Goal: Find specific page/section: Find specific page/section

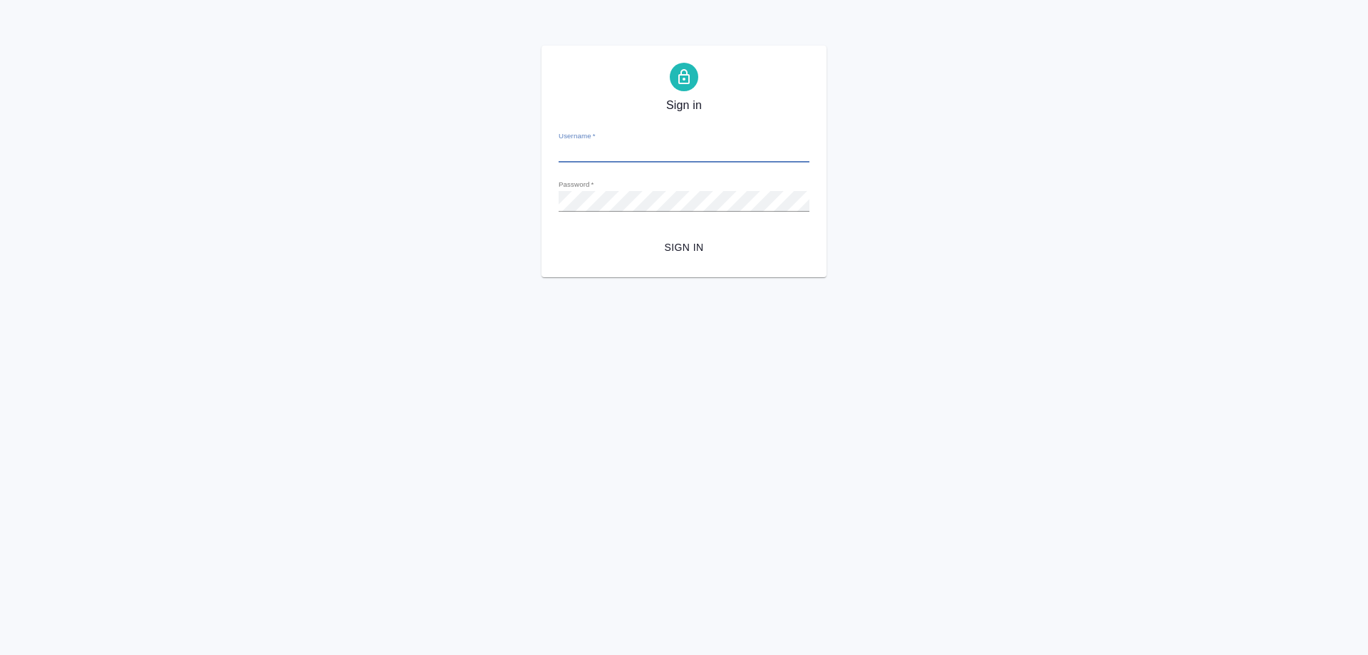
type input "[EMAIL_ADDRESS][DOMAIN_NAME]"
click at [688, 244] on span "Sign in" at bounding box center [684, 248] width 228 height 18
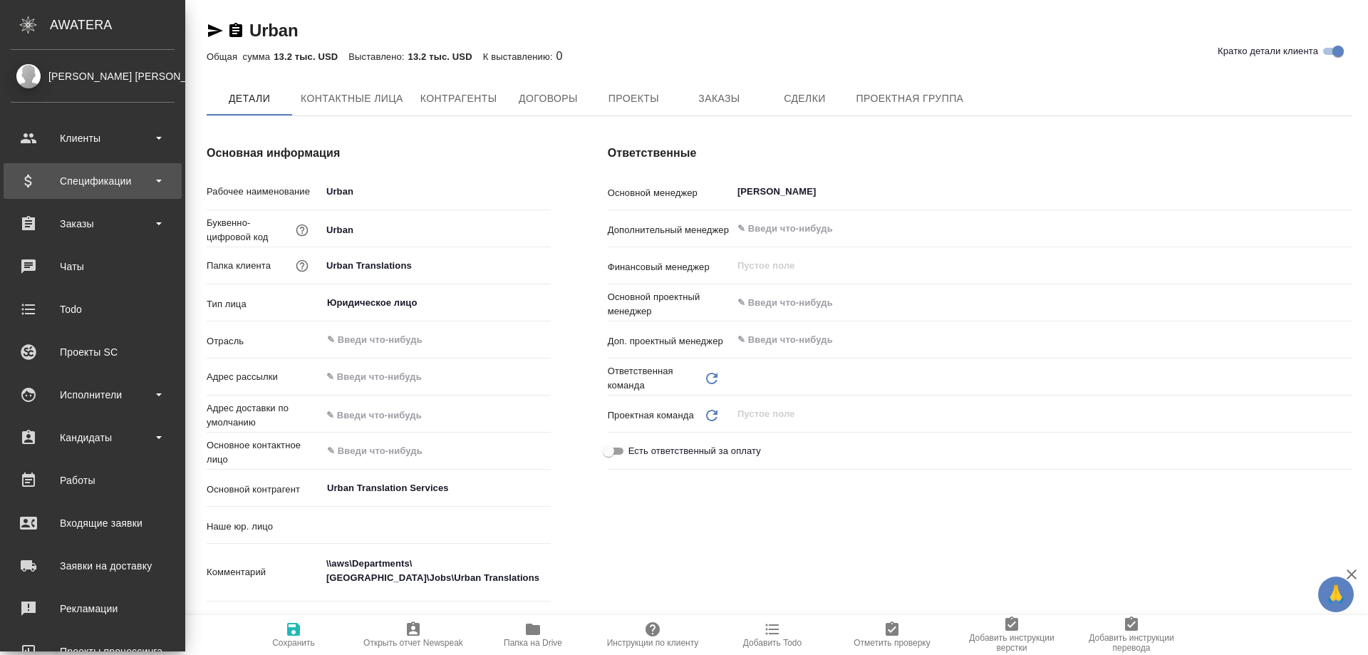
type input "(EM) Emporium Linguae Corp."
type textarea "x"
type input "Отдел продаж"
click at [95, 178] on div "Спецификации" at bounding box center [93, 180] width 164 height 21
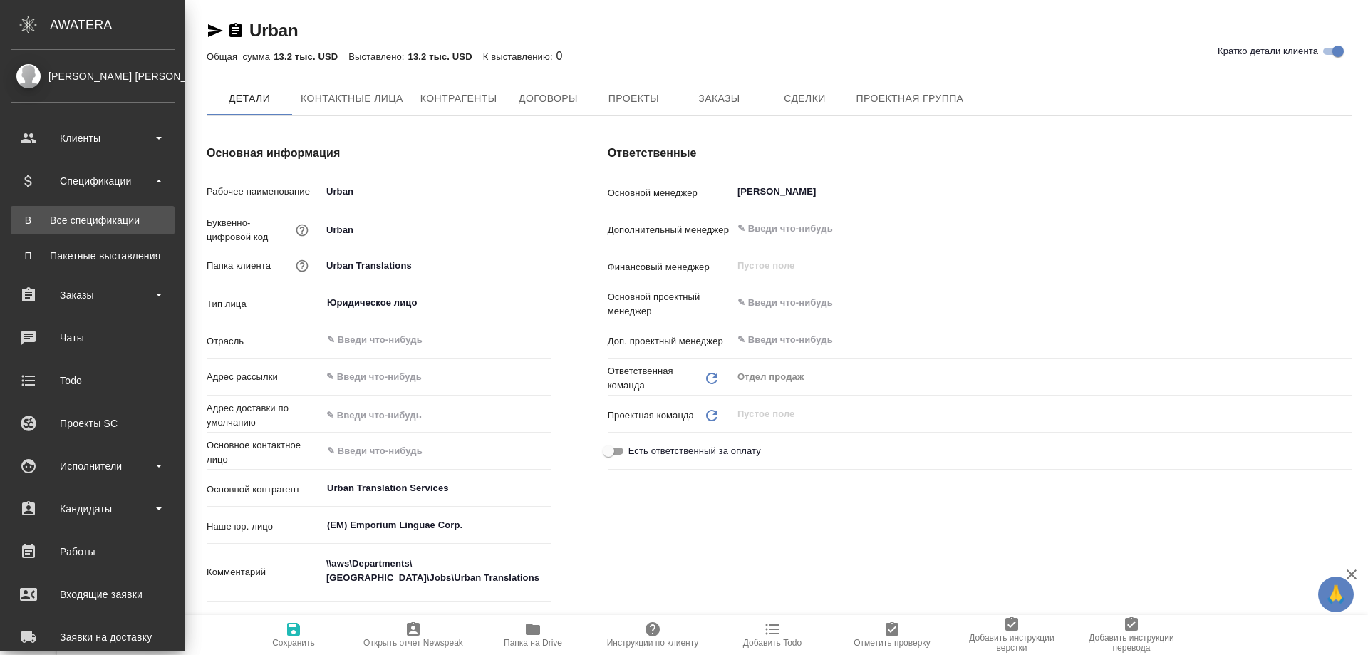
type textarea "x"
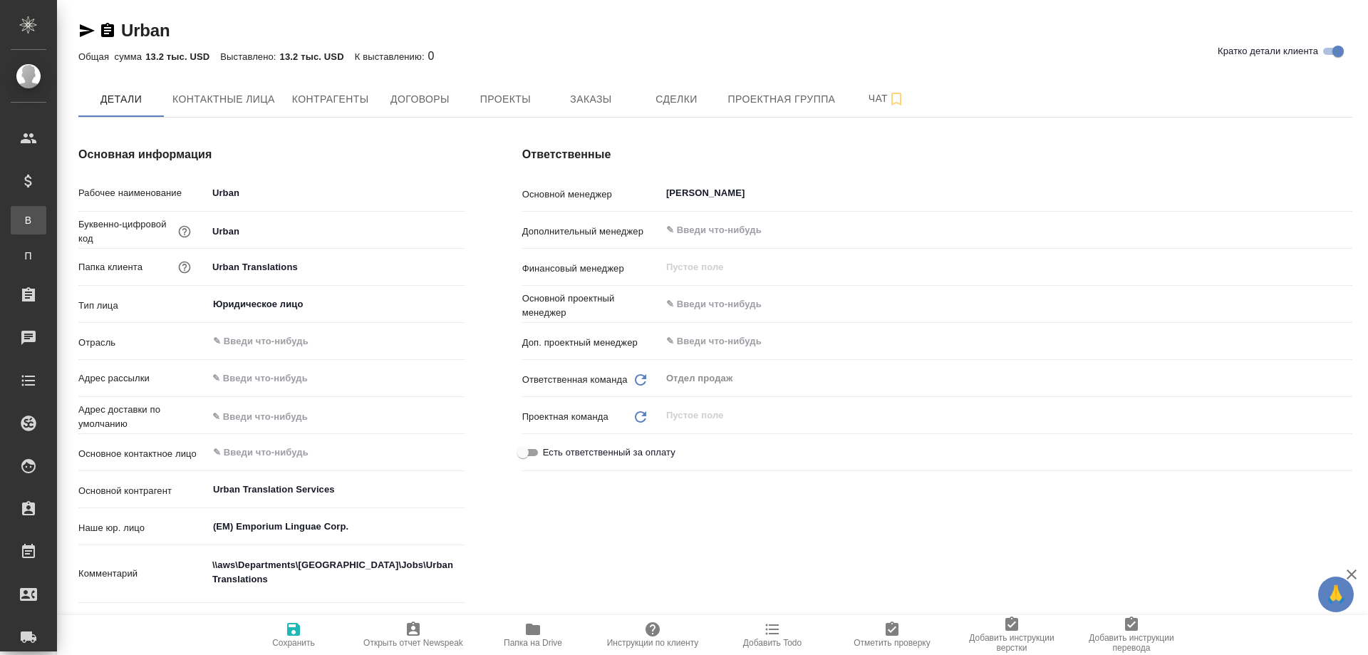
click at [21, 219] on div "Все спецификации" at bounding box center [10, 220] width 21 height 14
type textarea "x"
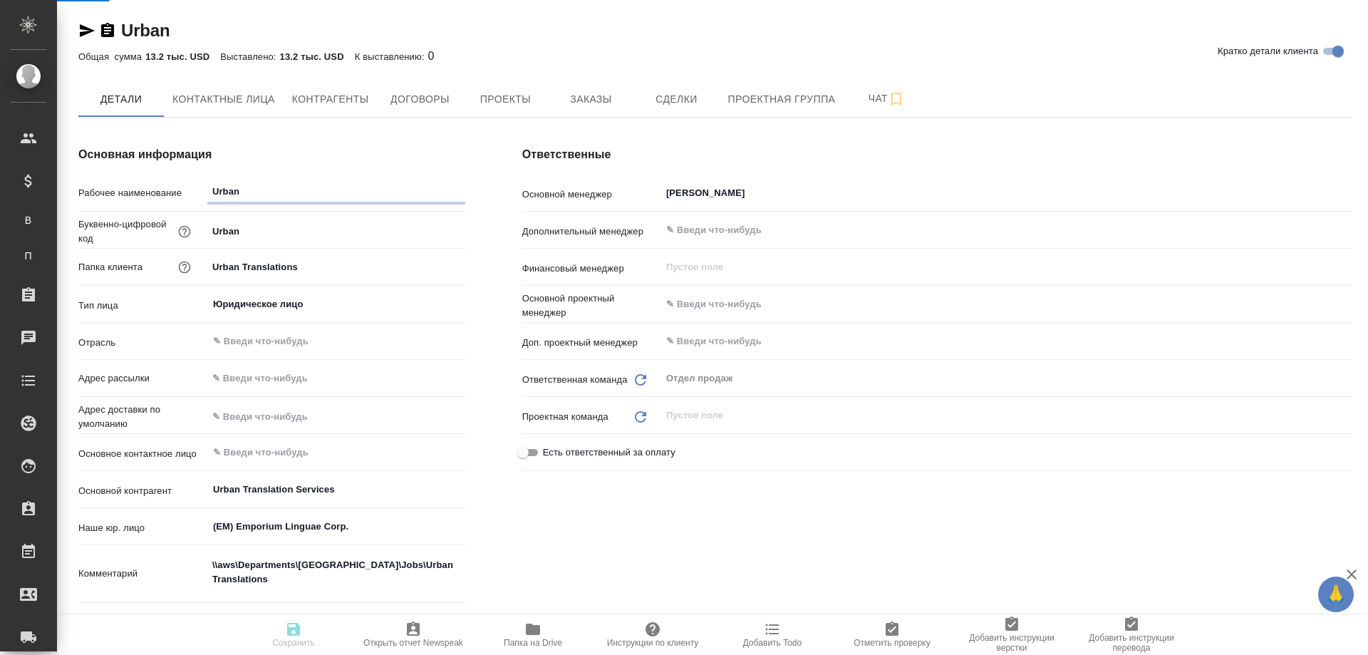
type textarea "x"
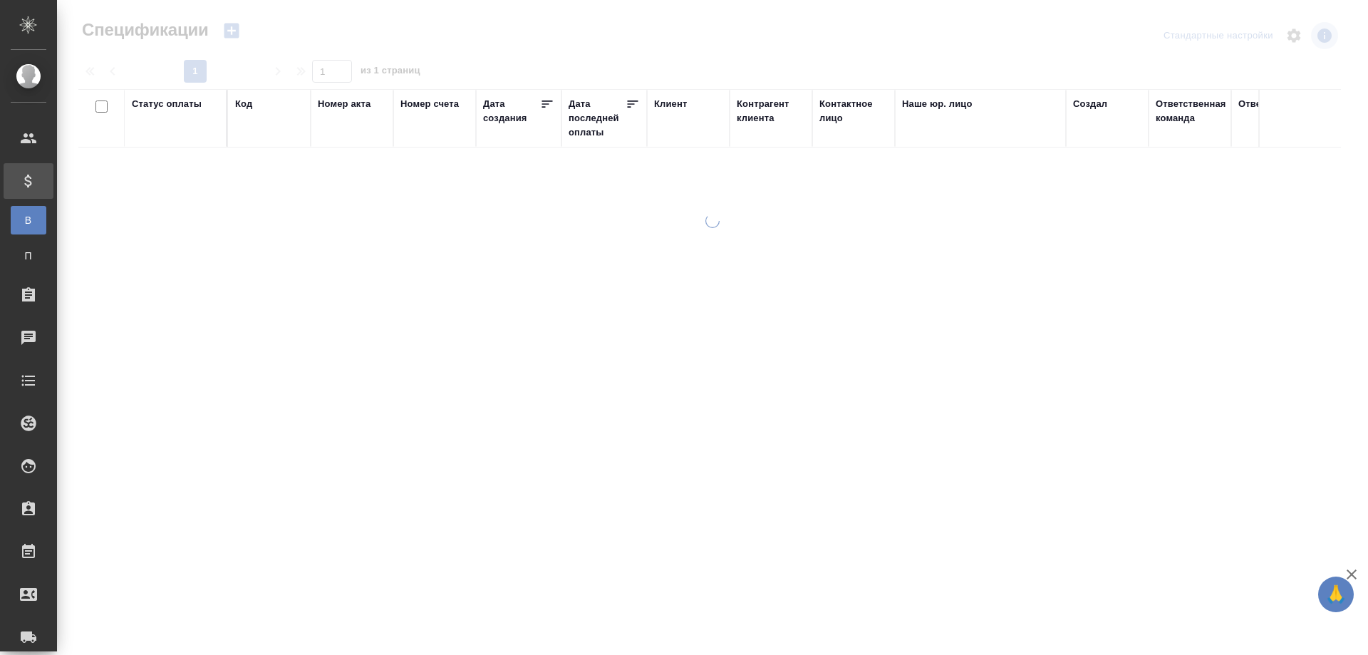
click at [249, 104] on div "Код" at bounding box center [243, 104] width 17 height 14
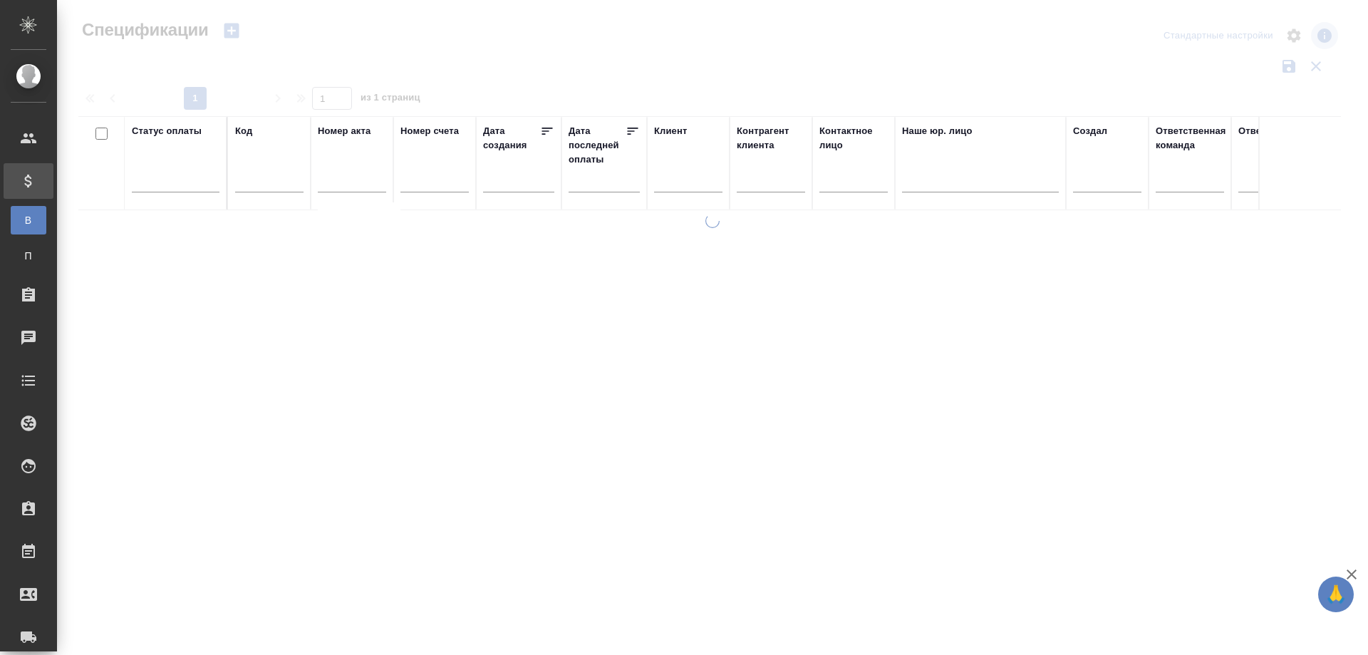
click at [267, 184] on input "text" at bounding box center [269, 183] width 68 height 18
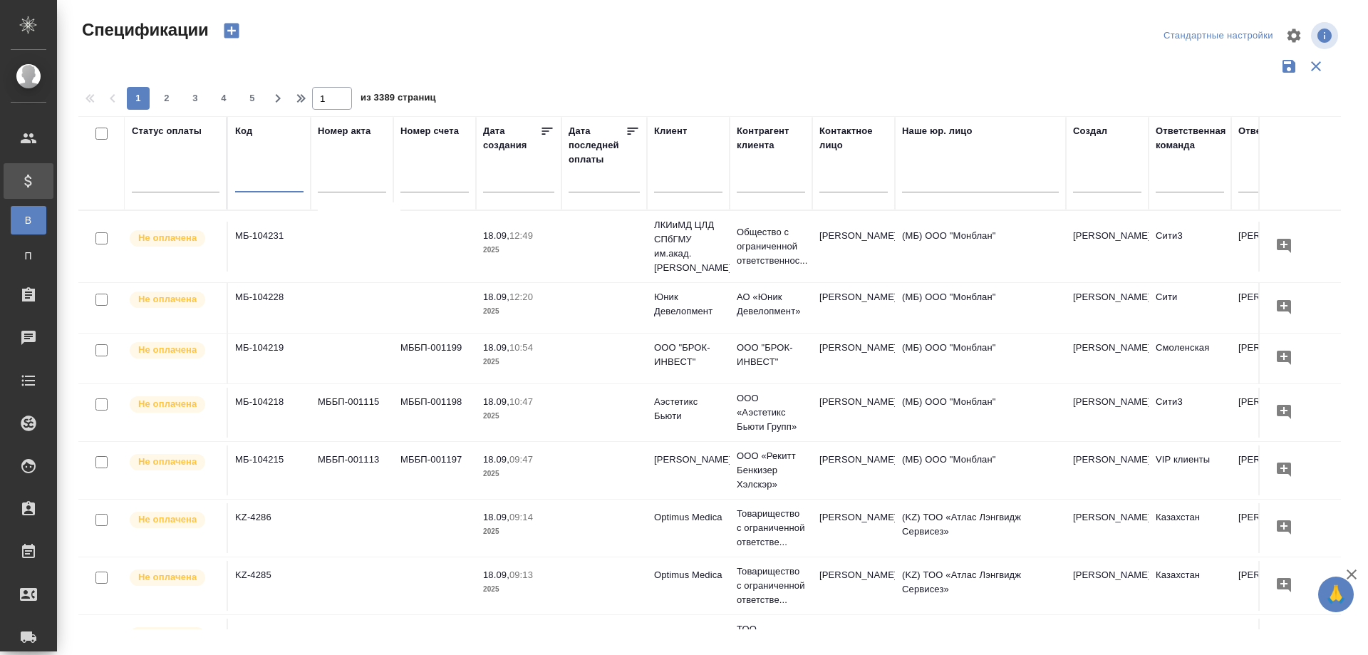
paste input "DB-1160"
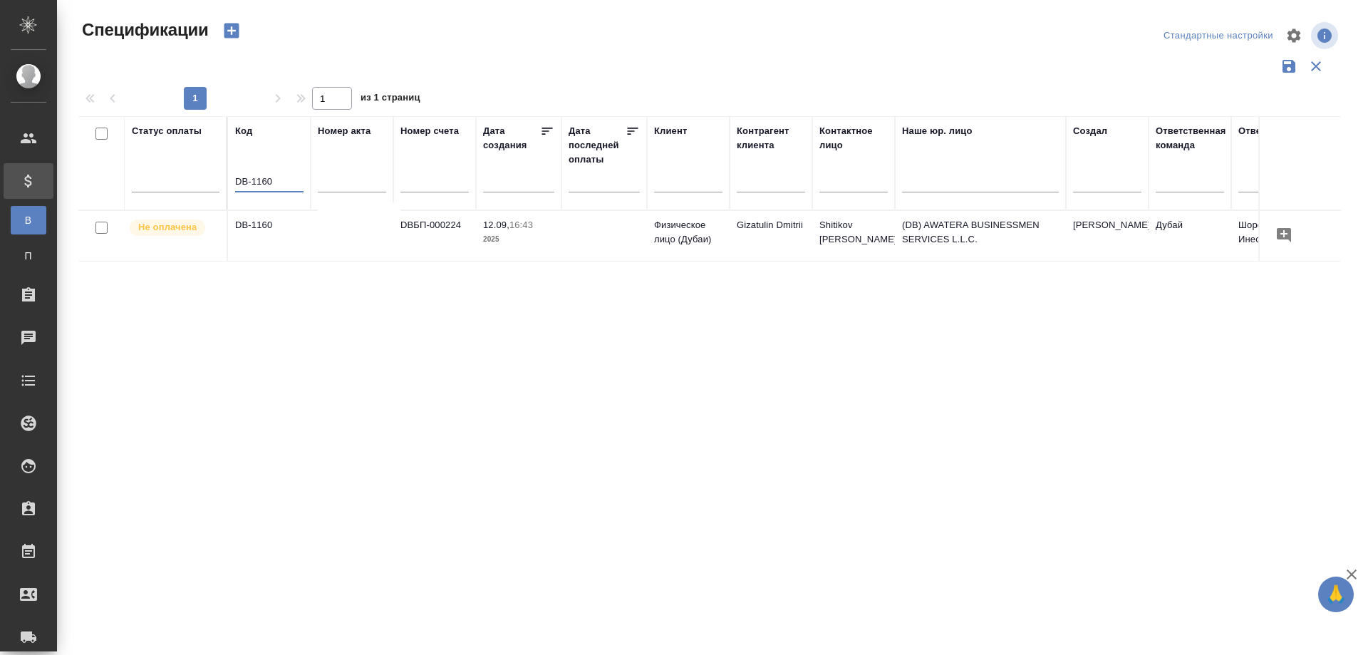
type input "DB-1160"
click at [254, 237] on td "DB-1160" at bounding box center [269, 236] width 83 height 50
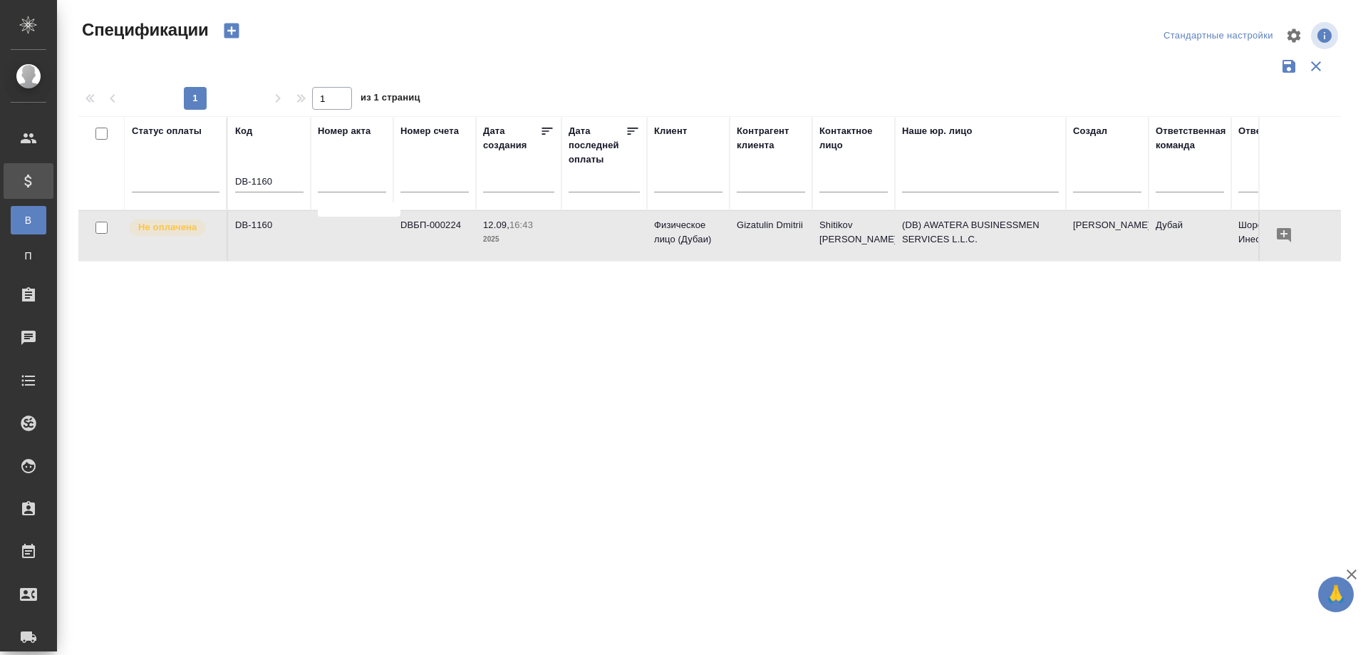
click at [254, 237] on td "DB-1160" at bounding box center [269, 236] width 83 height 50
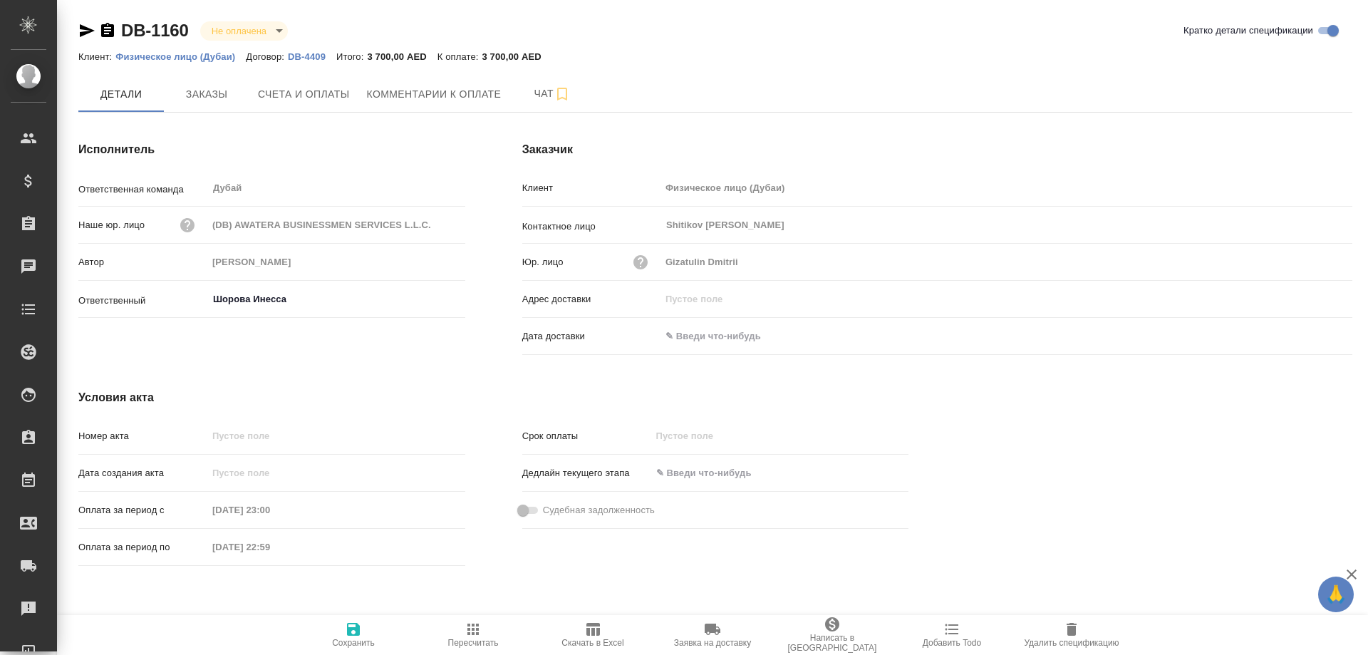
click at [253, 596] on div "Номер акта Дата создания акта Оплата за период с [DATE] 23:00 Оплата за период …" at bounding box center [272, 497] width 444 height 205
